Goal: Transaction & Acquisition: Purchase product/service

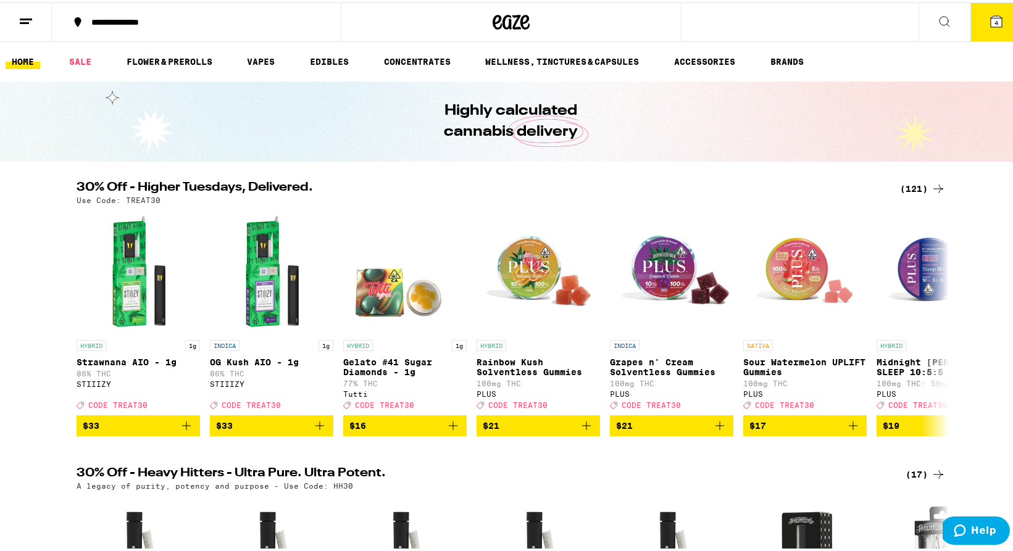
click at [904, 182] on div "(121)" at bounding box center [923, 186] width 46 height 15
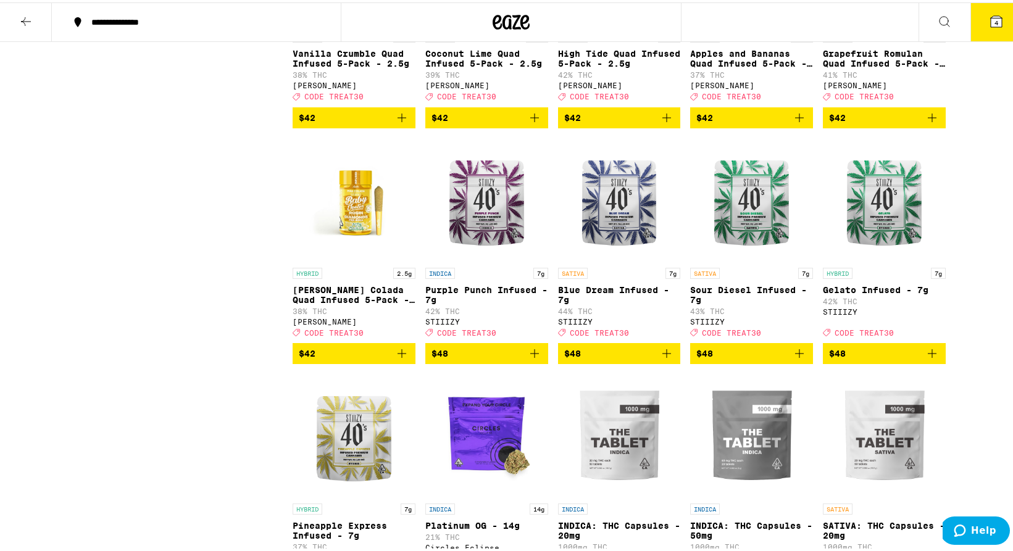
scroll to position [4927, 0]
